Goal: Task Accomplishment & Management: Complete application form

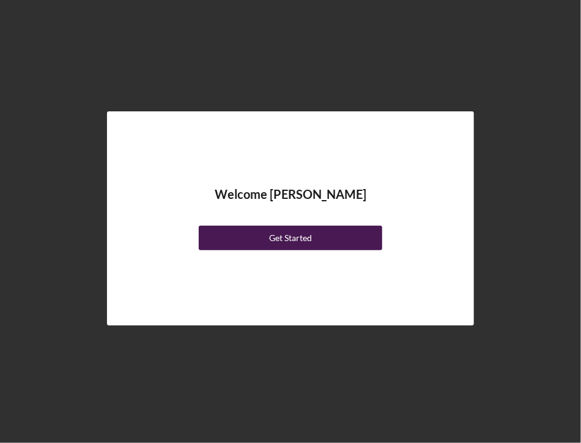
click at [303, 234] on div "Get Started" at bounding box center [290, 238] width 43 height 24
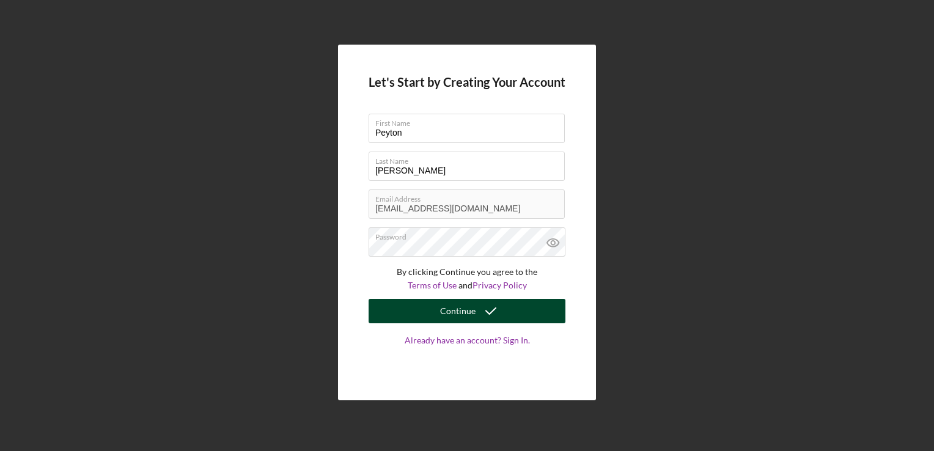
click at [445, 314] on div "Continue" at bounding box center [457, 311] width 35 height 24
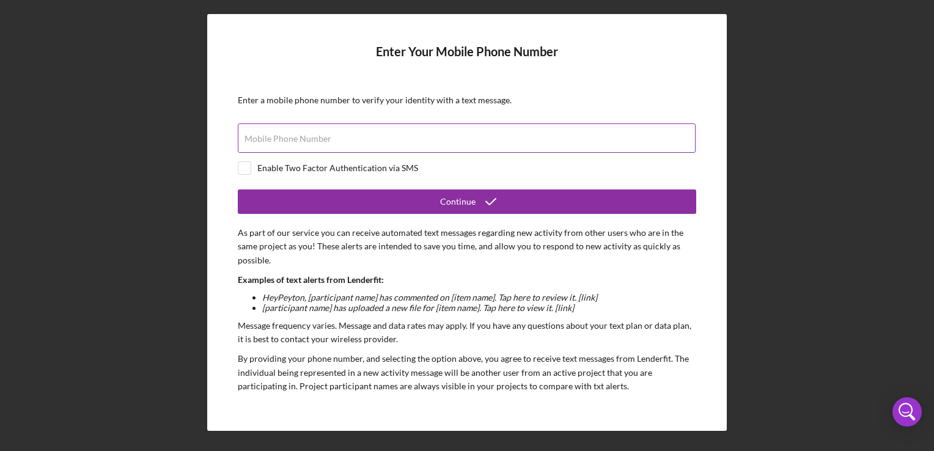
click at [289, 141] on label "Mobile Phone Number" at bounding box center [288, 139] width 87 height 10
click at [289, 141] on input "Mobile Phone Number" at bounding box center [467, 137] width 458 height 29
drag, startPoint x: 389, startPoint y: 135, endPoint x: 337, endPoint y: 139, distance: 51.5
paste input "[PHONE_NUMBER]"
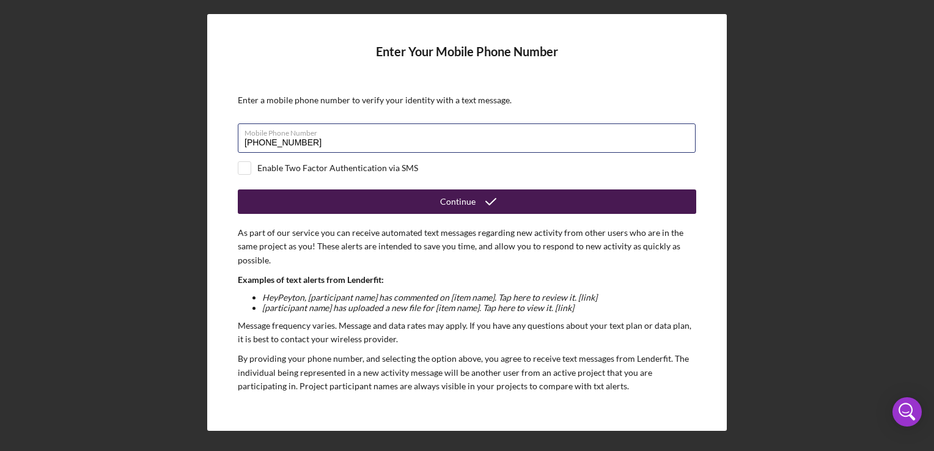
type input "[PHONE_NUMBER]"
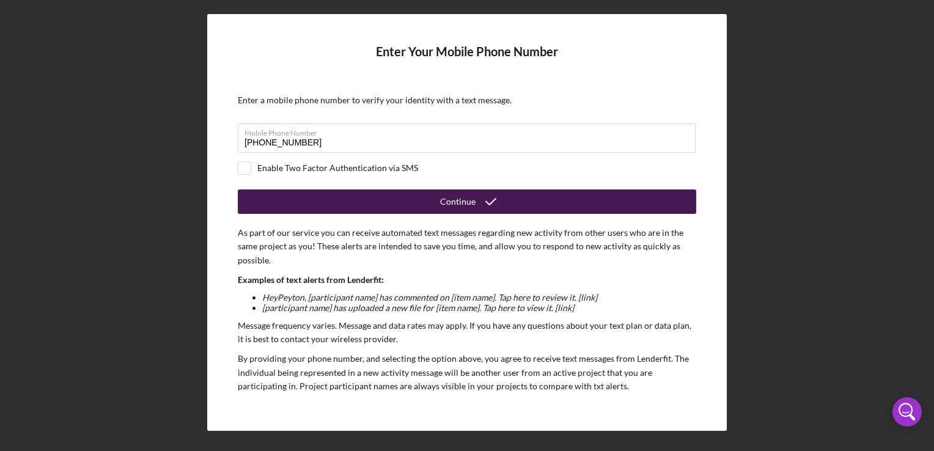
click at [298, 203] on button "Continue" at bounding box center [467, 202] width 459 height 24
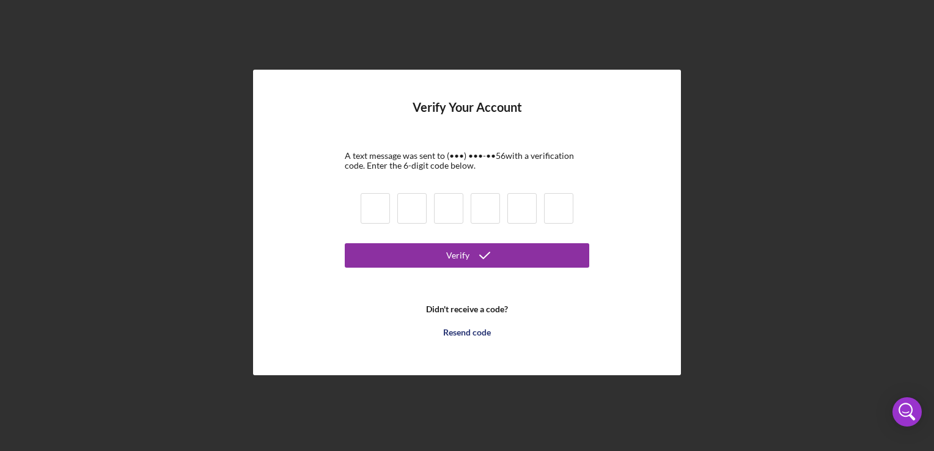
click at [374, 202] on input at bounding box center [375, 208] width 29 height 31
type input "4"
type input "1"
type input "7"
type input "6"
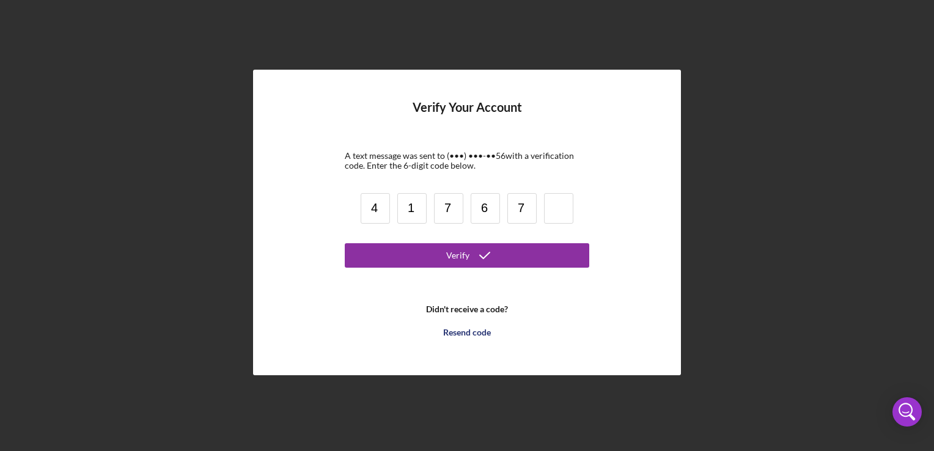
type input "7"
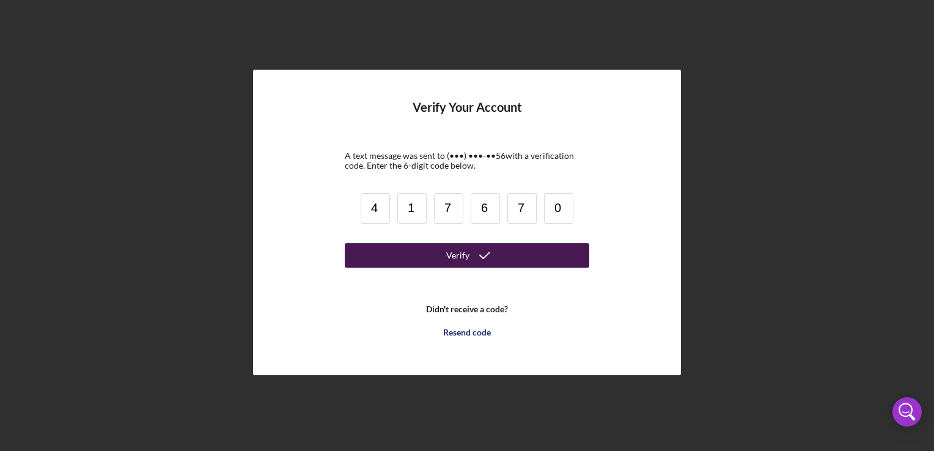
type input "0"
click at [447, 249] on button "Verify" at bounding box center [467, 255] width 245 height 24
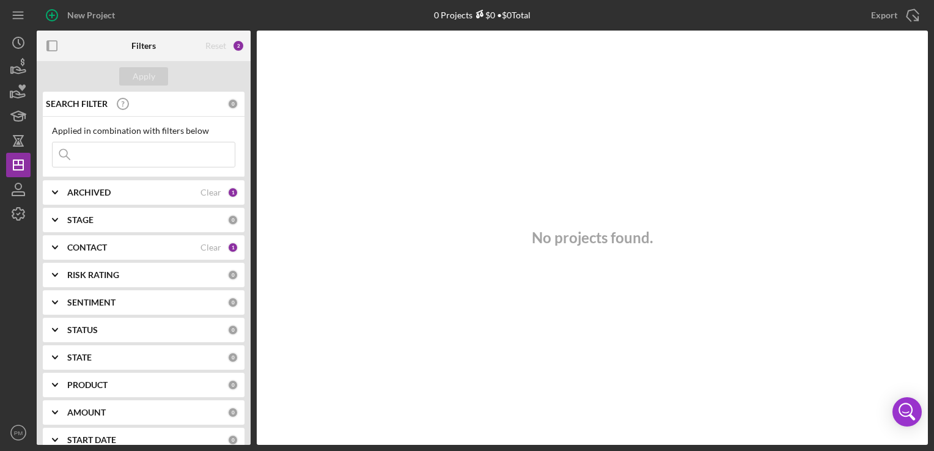
click at [152, 184] on div "ARCHIVED Clear 1" at bounding box center [152, 192] width 171 height 24
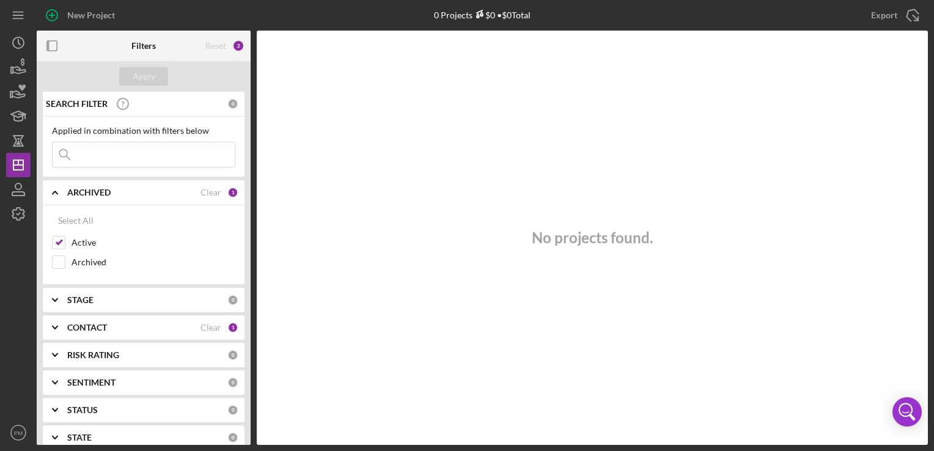
click at [170, 324] on div "CONTACT" at bounding box center [133, 328] width 133 height 10
